Goal: Information Seeking & Learning: Compare options

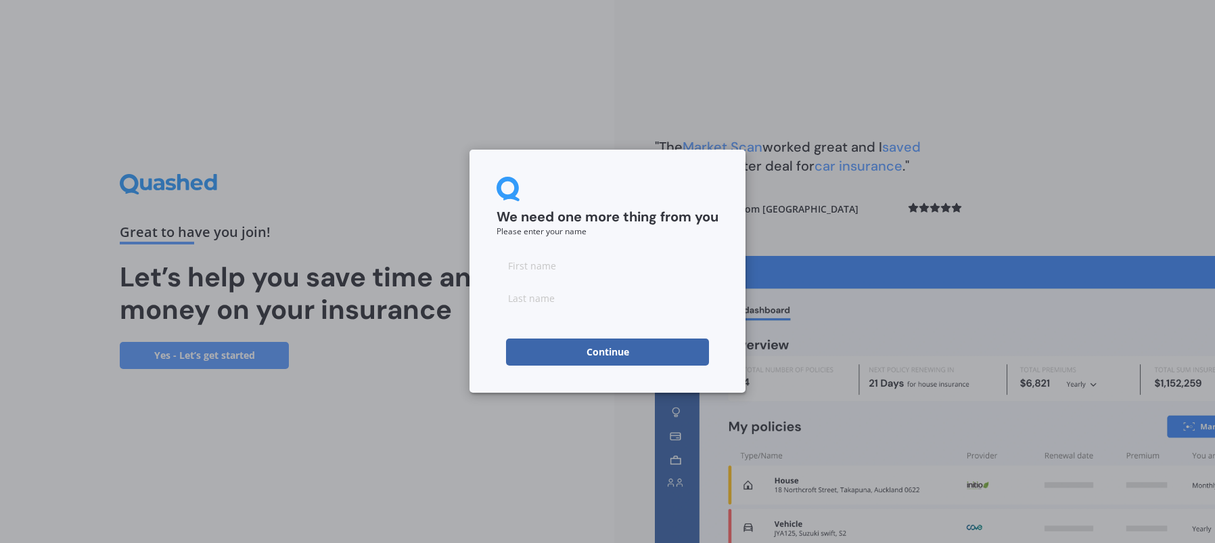
click at [552, 267] on input at bounding box center [608, 265] width 222 height 27
type input "[PERSON_NAME]"
click at [561, 300] on input at bounding box center [608, 297] width 222 height 27
type input "[PERSON_NAME]"
click at [602, 353] on button "Continue" at bounding box center [607, 351] width 203 height 27
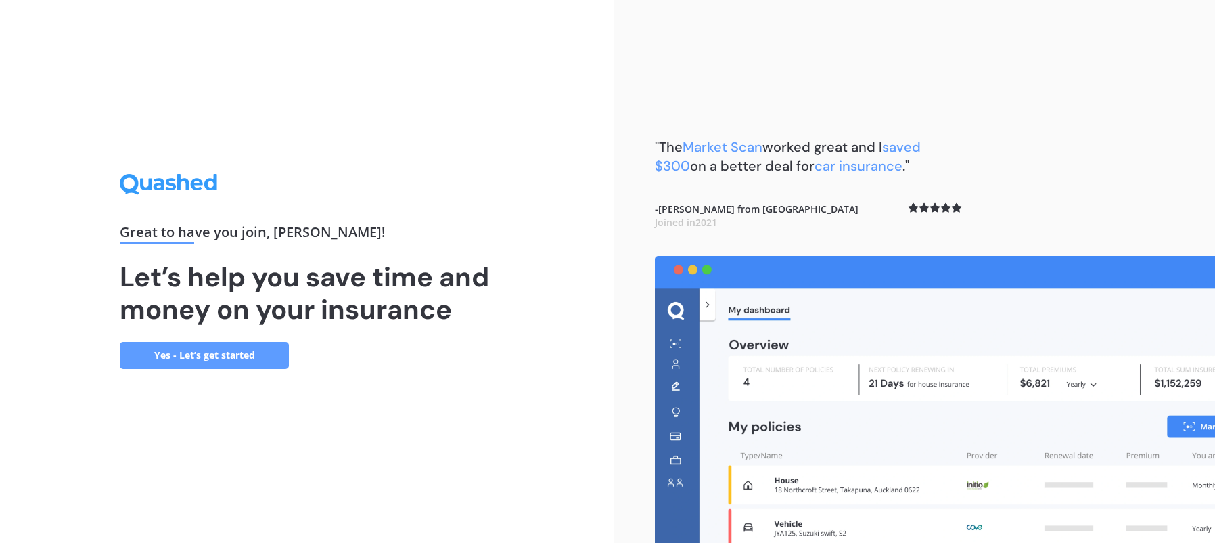
click at [239, 353] on link "Yes - Let’s get started" at bounding box center [204, 355] width 169 height 27
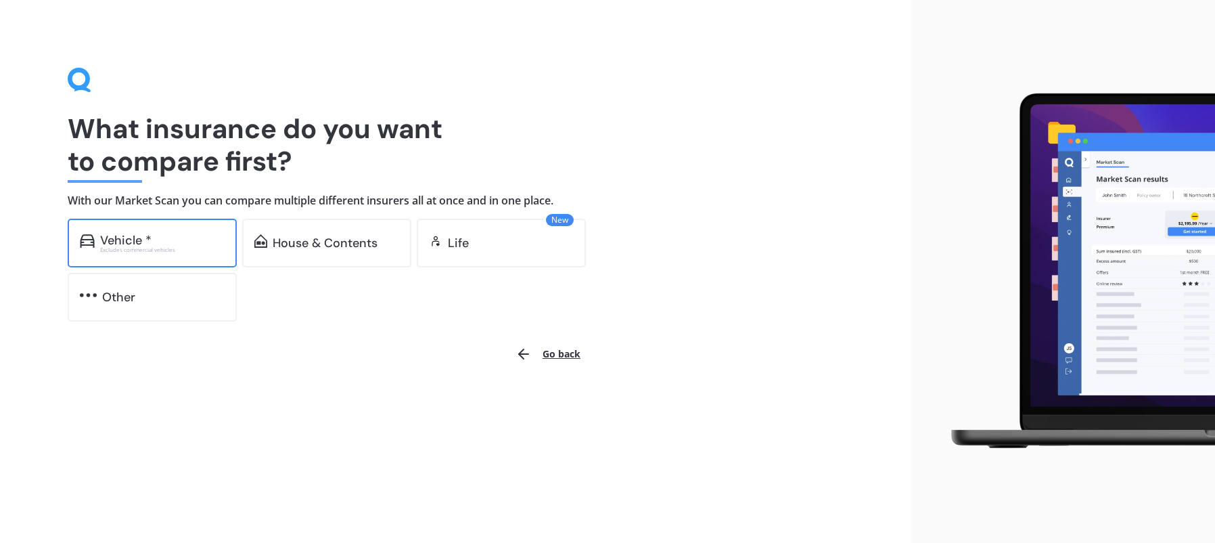
click at [141, 234] on div "Vehicle *" at bounding box center [125, 240] width 51 height 14
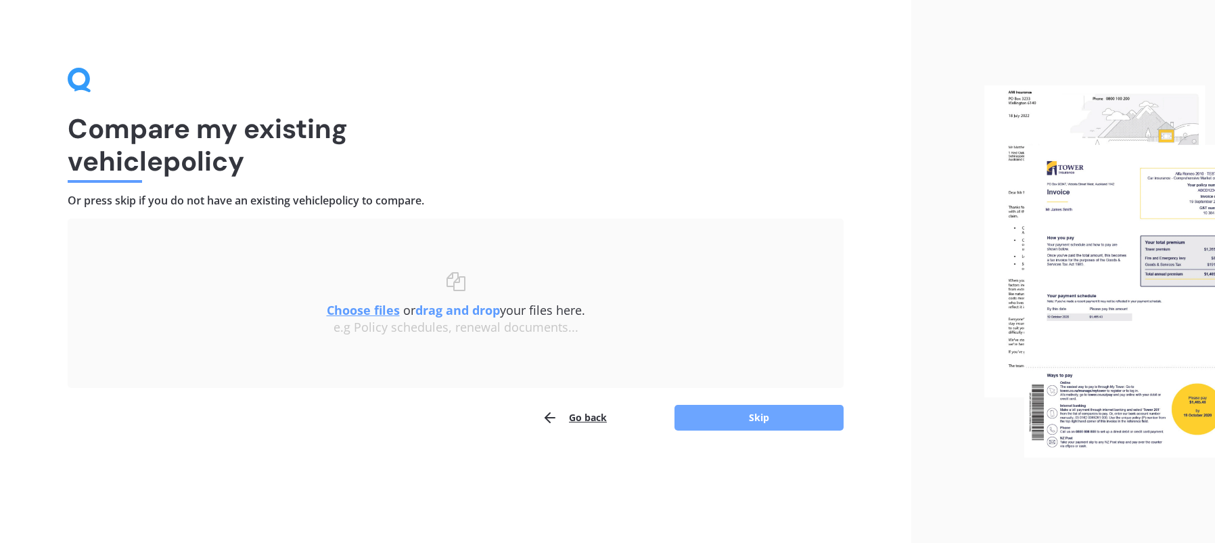
click at [767, 413] on button "Skip" at bounding box center [759, 418] width 169 height 26
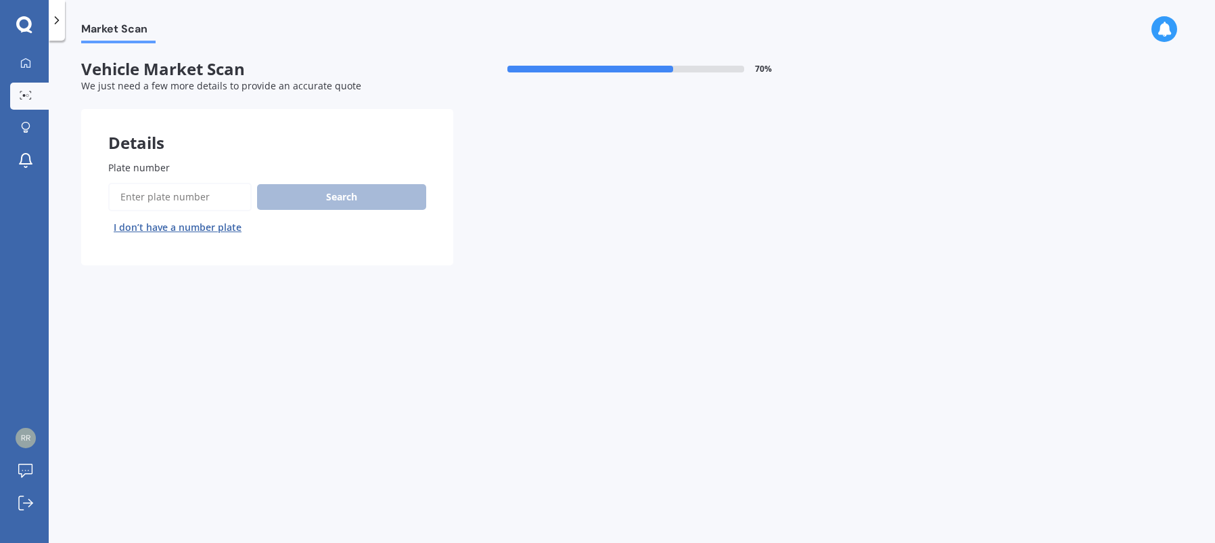
click at [196, 225] on button "I don’t have a number plate" at bounding box center [177, 228] width 139 height 22
